Goal: Task Accomplishment & Management: Manage account settings

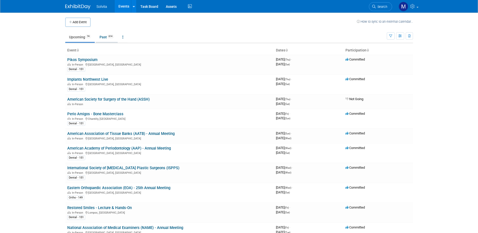
click at [101, 38] on link "Past 614" at bounding box center [107, 37] width 22 height 10
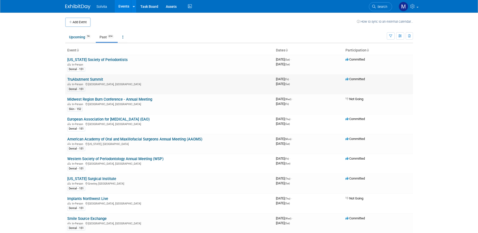
click at [83, 77] on link "TruAbutment Summit" at bounding box center [85, 79] width 36 height 5
click at [0, 0] on div at bounding box center [0, 0] width 0 height 0
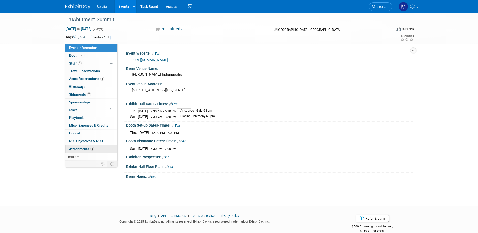
click at [80, 149] on span "Attachments 2" at bounding box center [81, 149] width 25 height 4
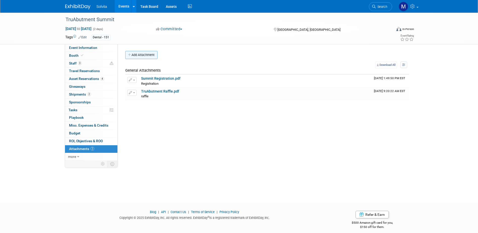
click at [148, 55] on button "Add Attachment" at bounding box center [141, 55] width 32 height 8
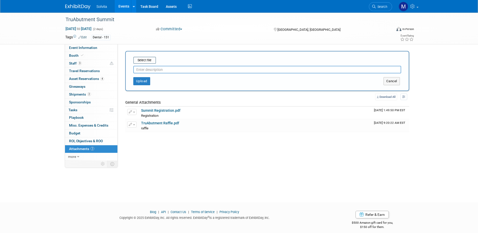
click at [146, 71] on input "text" at bounding box center [267, 70] width 268 height 8
type input "eval"
click at [150, 57] on div "Select file" at bounding box center [144, 60] width 23 height 7
click at [149, 58] on input "file" at bounding box center [126, 60] width 60 height 6
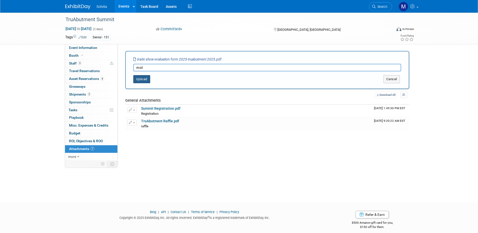
click at [146, 79] on button "Upload" at bounding box center [141, 79] width 17 height 8
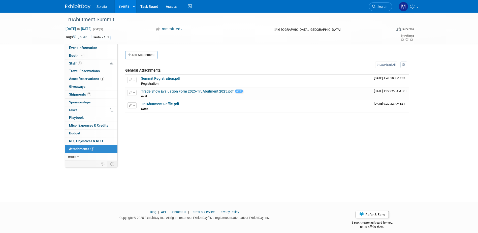
click at [121, 5] on link "Events" at bounding box center [124, 6] width 18 height 13
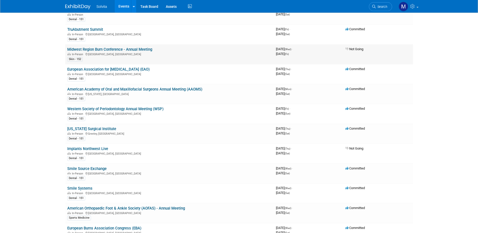
scroll to position [50, 0]
click at [81, 188] on link "Smile Systems" at bounding box center [79, 188] width 25 height 5
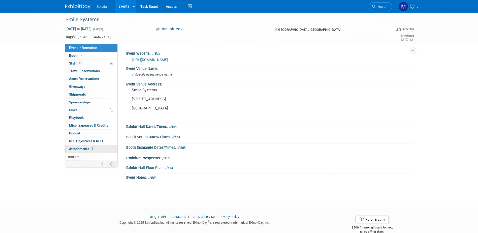
click at [75, 150] on span "Attachments 1" at bounding box center [81, 149] width 25 height 4
